Goal: Transaction & Acquisition: Purchase product/service

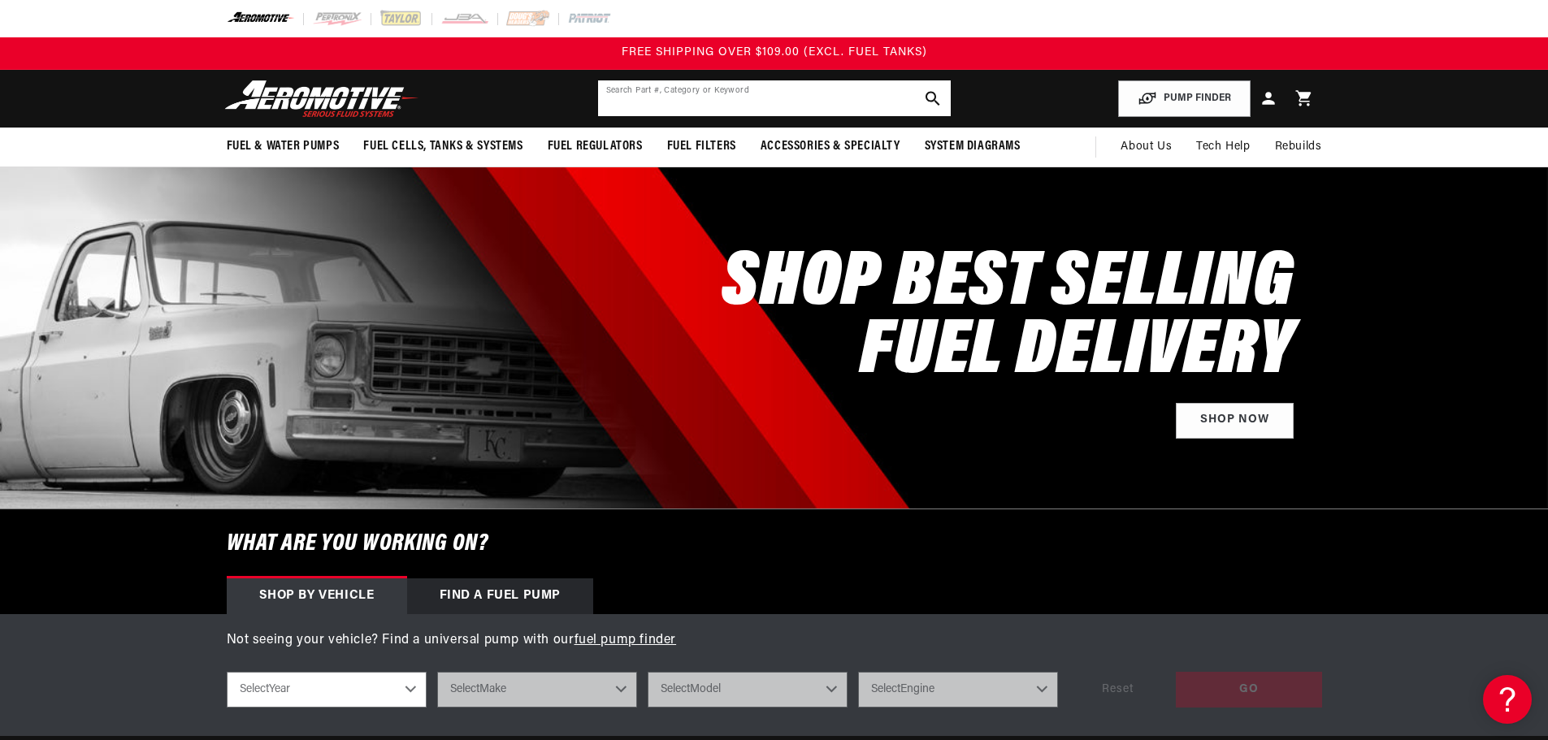
click at [753, 90] on input "text" at bounding box center [774, 98] width 353 height 36
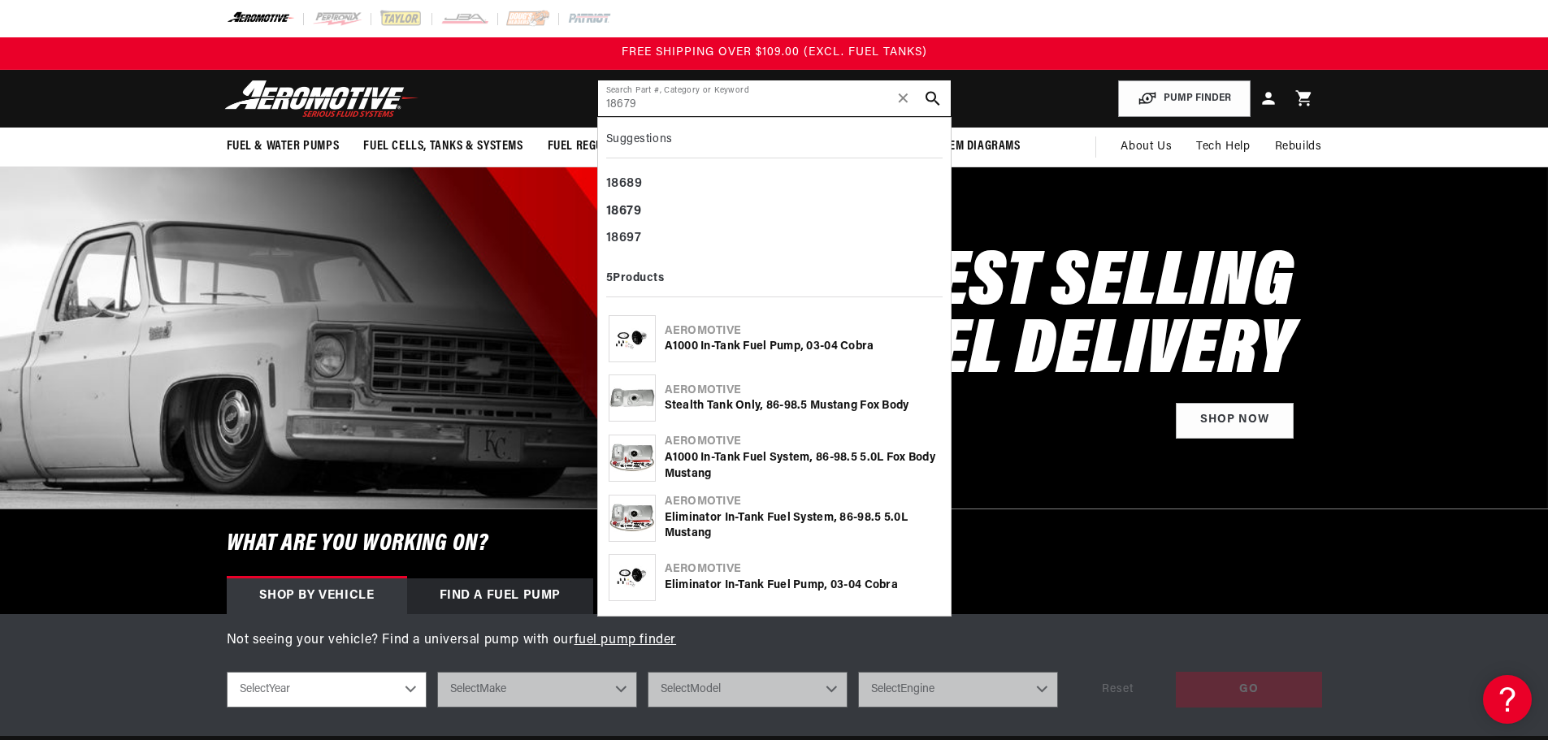
type input "18679"
click at [711, 331] on div "Aeromotive" at bounding box center [803, 331] width 276 height 16
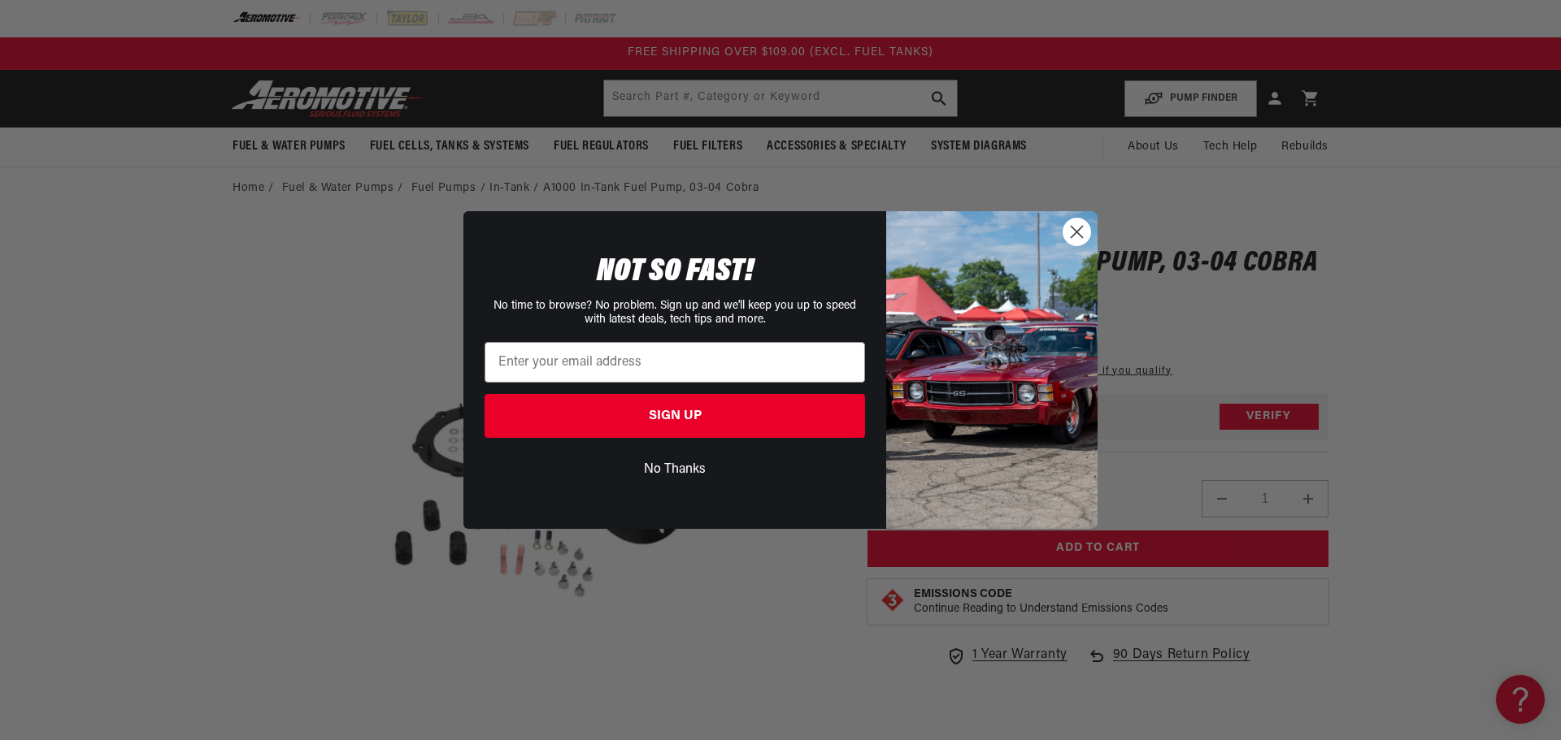
click at [1075, 228] on circle "Close dialog" at bounding box center [1076, 232] width 27 height 27
